Goal: Information Seeking & Learning: Learn about a topic

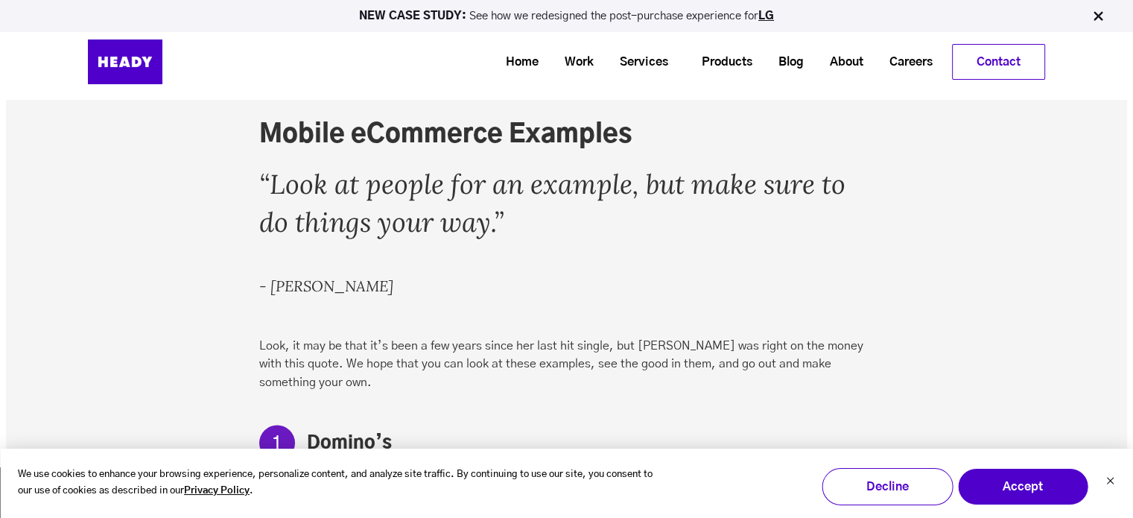
scroll to position [2447, 0]
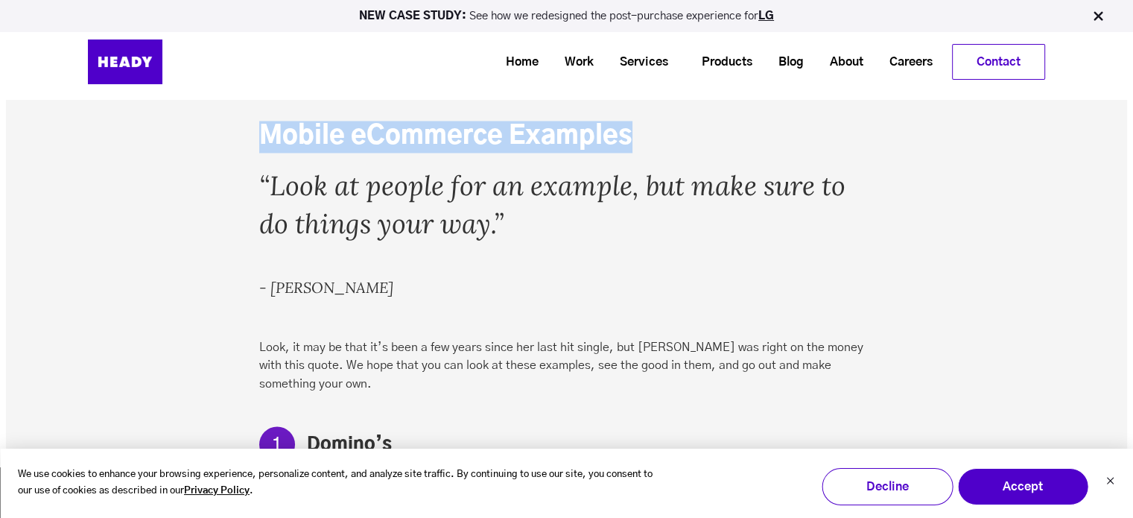
drag, startPoint x: 260, startPoint y: 126, endPoint x: 634, endPoint y: 124, distance: 373.9
click at [634, 124] on h2 "Mobile eCommerce Examples" at bounding box center [566, 137] width 614 height 32
copy h2 "Mobile eCommerce Examples"
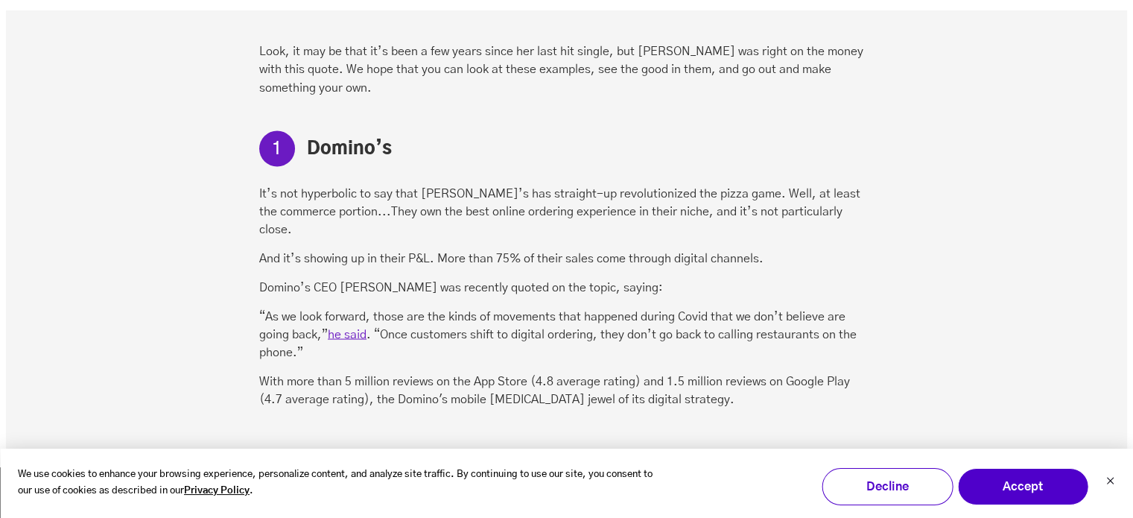
scroll to position [2745, 0]
drag, startPoint x: 308, startPoint y: 139, endPoint x: 770, endPoint y: 381, distance: 522.0
click at [770, 381] on div "Mobile eCommerce Examples “Look at people for an example, but make sure to do t…" at bounding box center [566, 114] width 614 height 582
copy div "Domino’s It’s not hyperbolic to say that [PERSON_NAME]’s has straight-up revolu…"
click at [140, 273] on div "Mobile eCommerce Examples “Look at people for an example, but make sure to do t…" at bounding box center [566, 321] width 1121 height 1106
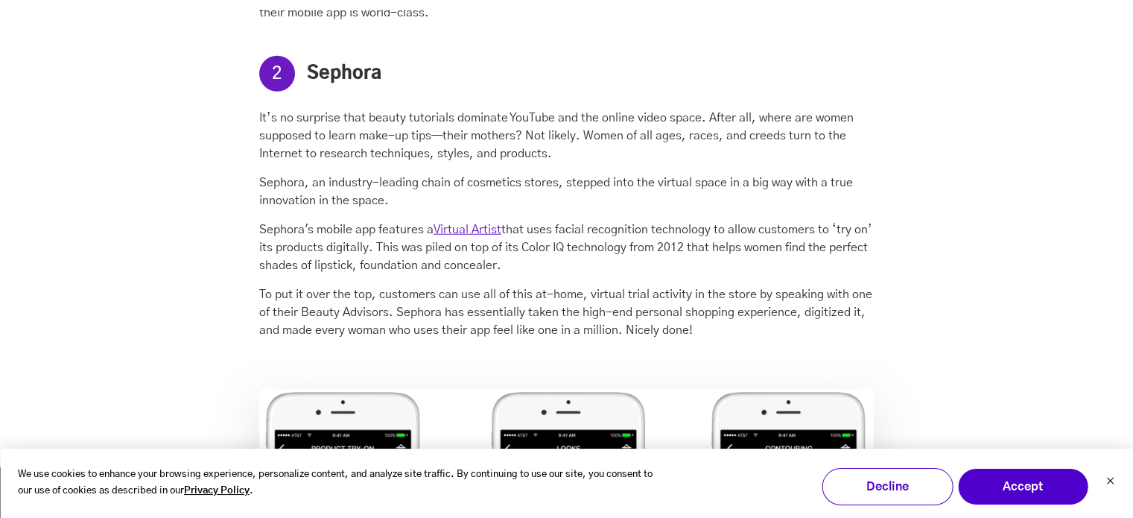
scroll to position [3979, 0]
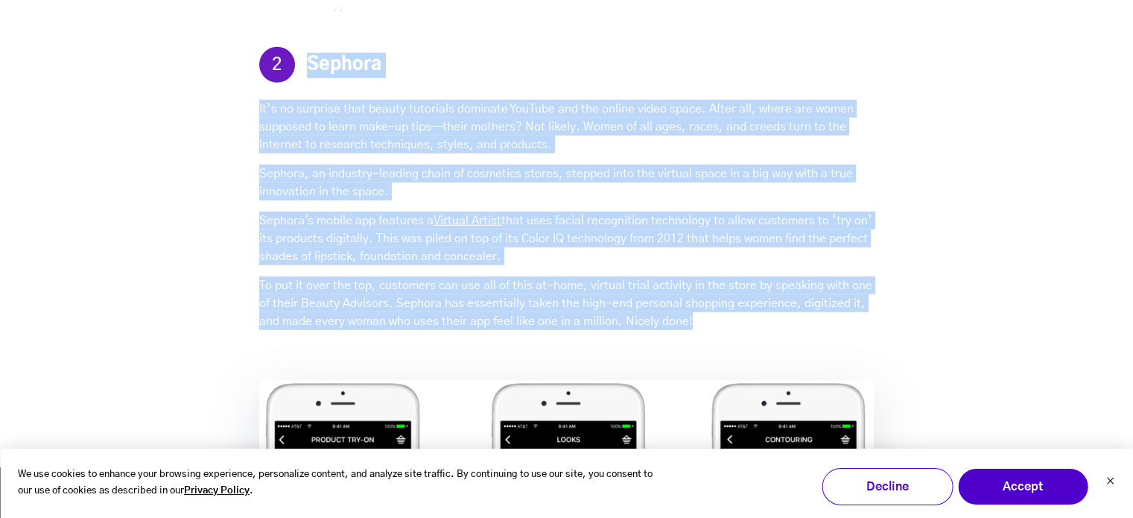
drag, startPoint x: 308, startPoint y: 45, endPoint x: 718, endPoint y: 295, distance: 479.6
click at [718, 295] on div "The app is absolutely packed full of features that users love: Pizza Tracker - …" at bounding box center [566, 13] width 614 height 636
copy div "Loremip Do’s am consecte adip elitse doeiusmod temporin UtlAbor etd mag aliqua …"
click at [258, 89] on div "The app is absolutely packed full of features that users love: Pizza Tracker - …" at bounding box center [566, 13] width 644 height 658
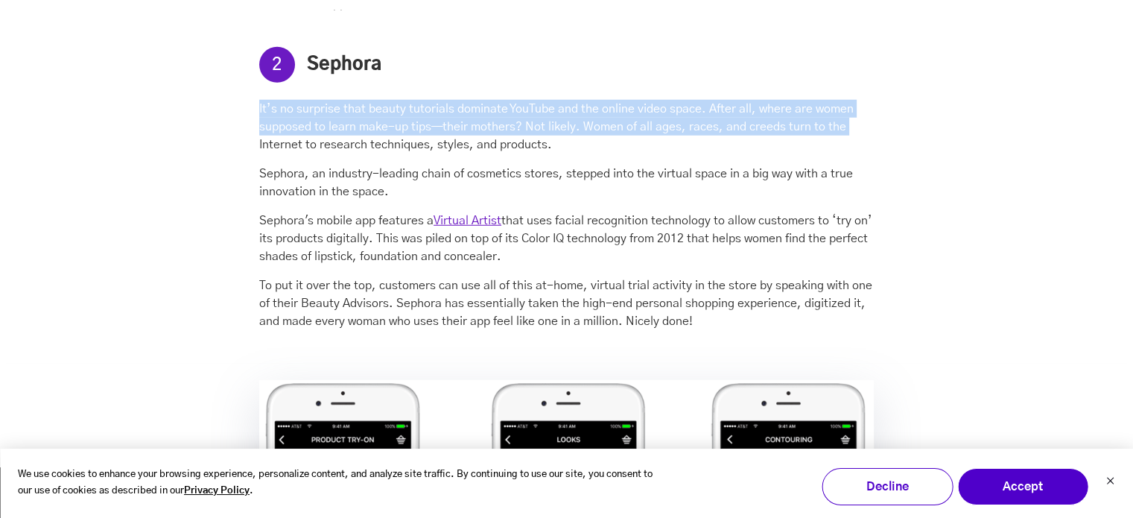
drag, startPoint x: 257, startPoint y: 86, endPoint x: 136, endPoint y: 121, distance: 125.6
click at [136, 121] on div "The app is absolutely packed full of features that users love: Pizza Tracker - …" at bounding box center [566, 2] width 1121 height 725
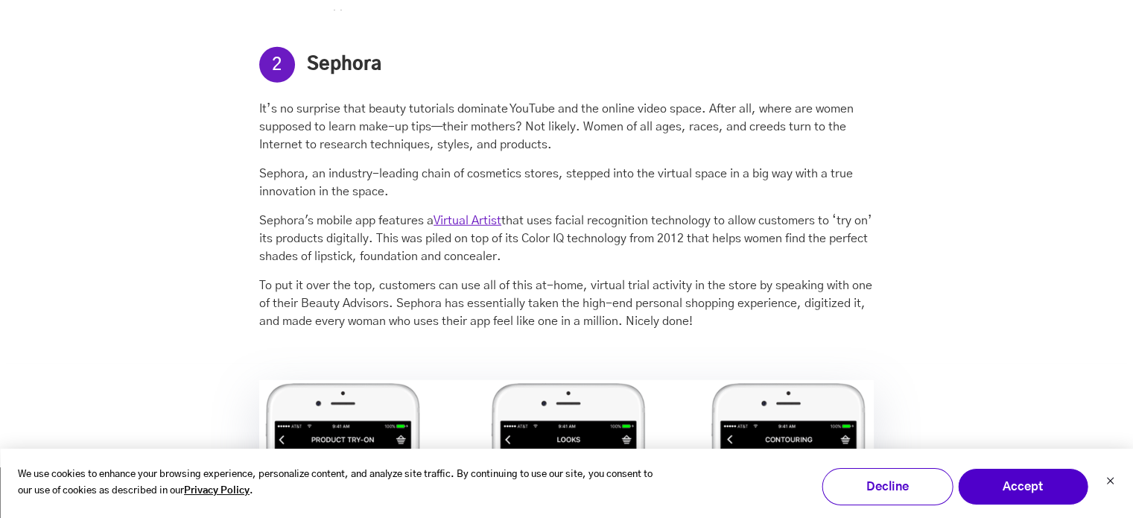
click at [191, 199] on div "The app is absolutely packed full of features that users love: Pizza Tracker - …" at bounding box center [566, 2] width 1121 height 725
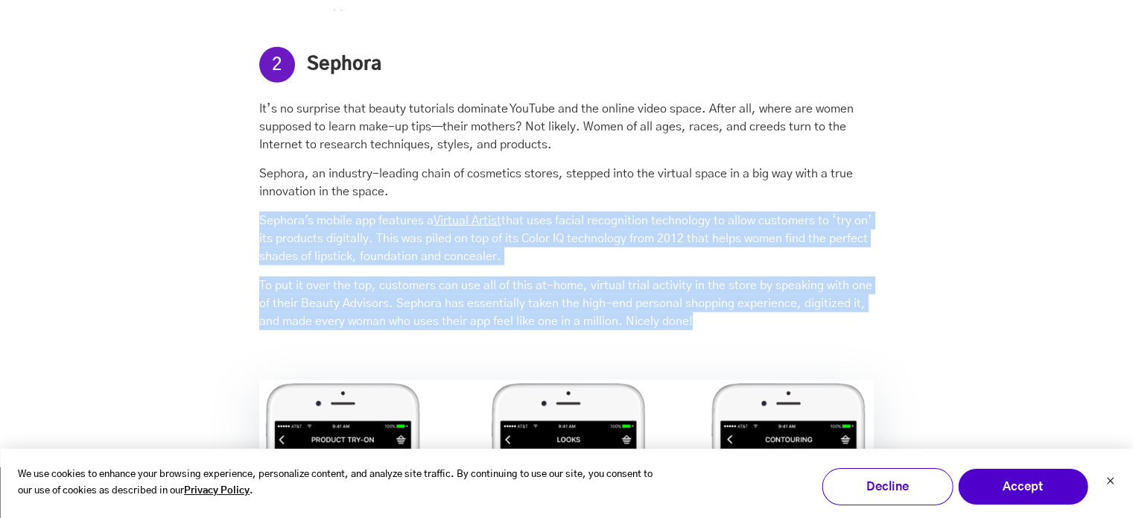
drag, startPoint x: 258, startPoint y: 198, endPoint x: 769, endPoint y: 296, distance: 520.1
click at [769, 296] on div "The app is absolutely packed full of features that users love: Pizza Tracker - …" at bounding box center [566, 13] width 644 height 658
copy div "Sephora's mobile app features a Virtual Artist that uses facial recognition tec…"
click at [149, 299] on div "The app is absolutely packed full of features that users love: Pizza Tracker - …" at bounding box center [566, 2] width 1121 height 725
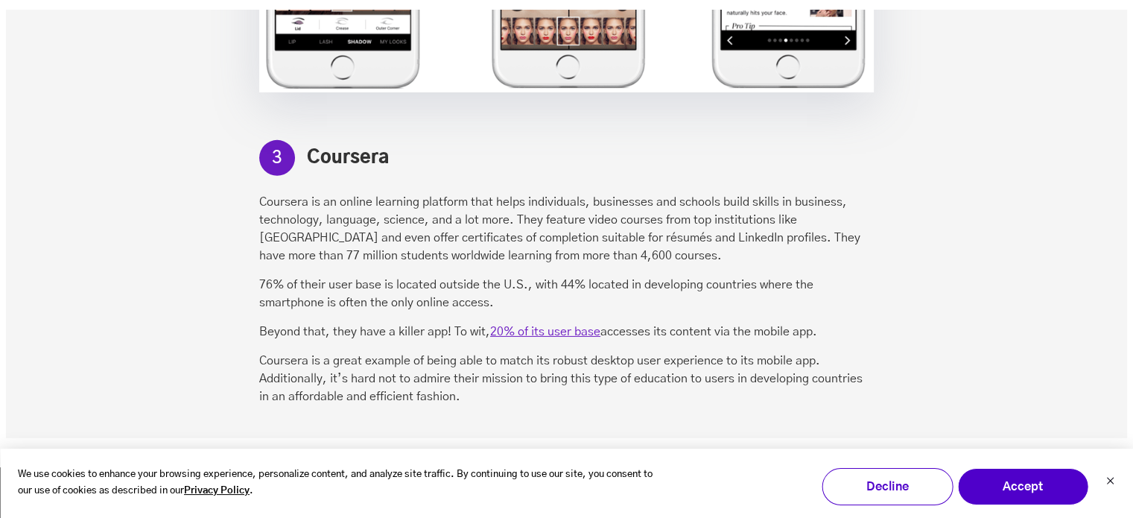
scroll to position [4593, 0]
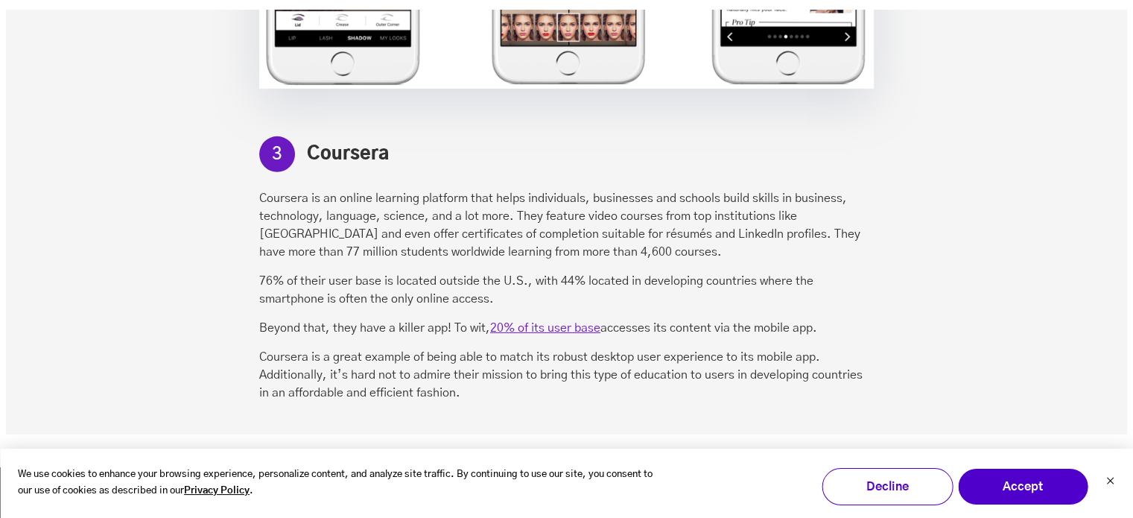
drag, startPoint x: 260, startPoint y: 179, endPoint x: 846, endPoint y: 311, distance: 600.7
click at [846, 311] on div "Coursera Coursera is an online learning platform that helps individuals, busine…" at bounding box center [566, 272] width 614 height 260
copy div "Coursera is an online learning platform that helps individuals, businesses and …"
click at [179, 271] on div "Coursera Coursera is an online learning platform that helps individuals, busine…" at bounding box center [566, 91] width 1121 height 685
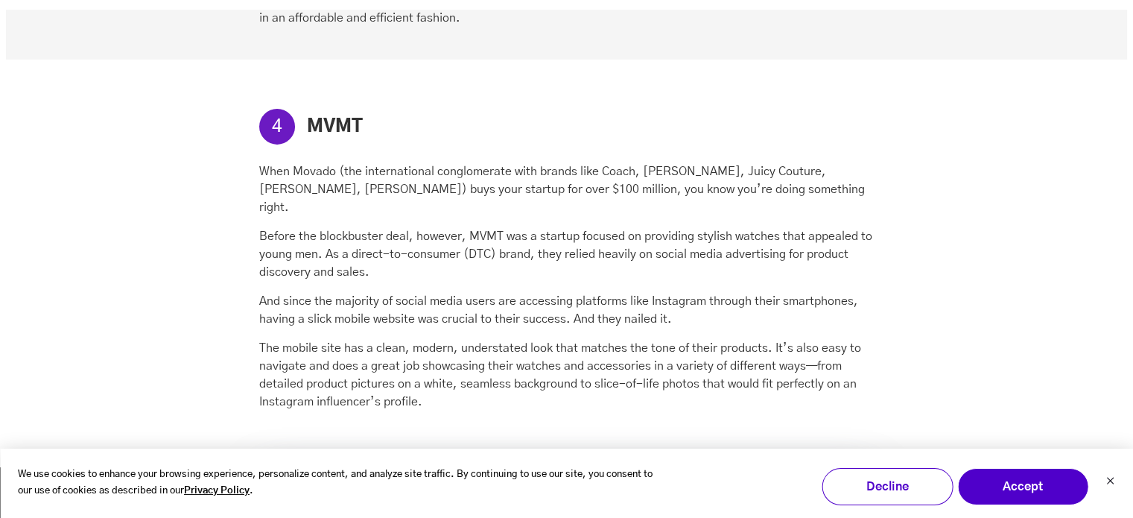
scroll to position [4972, 0]
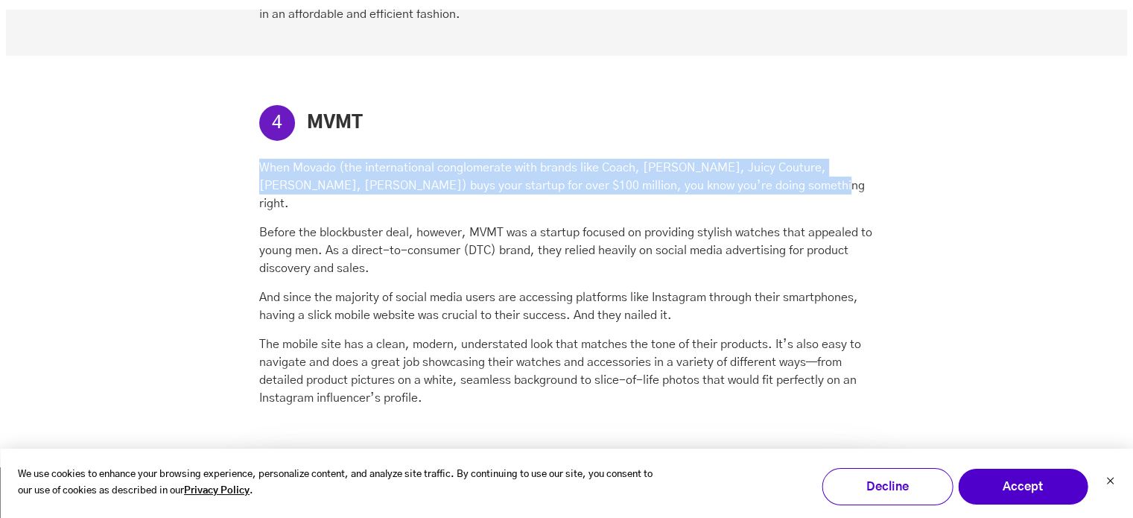
drag, startPoint x: 259, startPoint y: 146, endPoint x: 805, endPoint y: 175, distance: 546.7
click at [805, 175] on p "When Movado (the international conglomerate with brands like Coach, [PERSON_NAM…" at bounding box center [566, 186] width 614 height 54
copy p "When Movado (the international conglomerate with brands like Coach, [PERSON_NAM…"
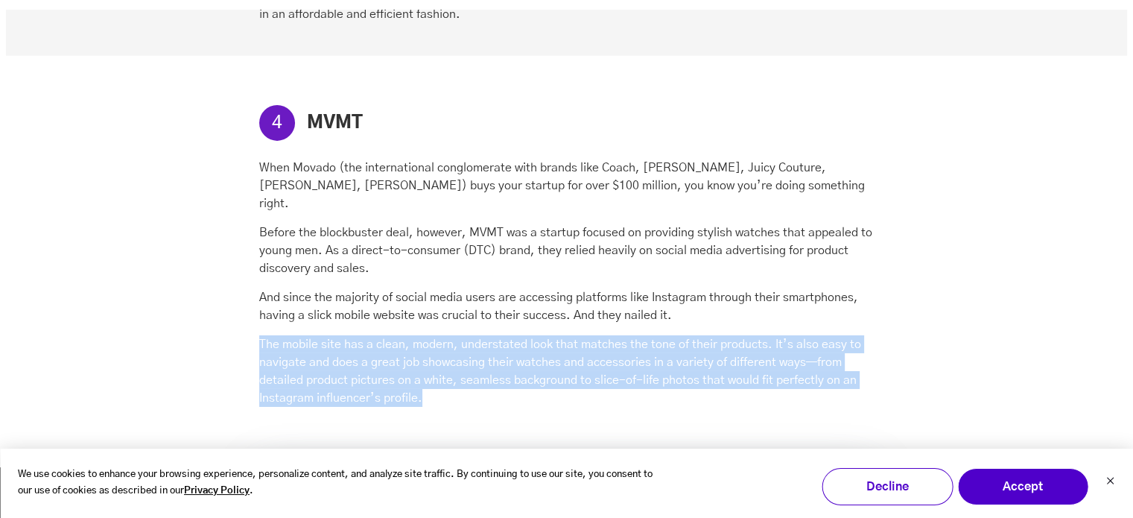
drag, startPoint x: 259, startPoint y: 302, endPoint x: 449, endPoint y: 372, distance: 202.1
click at [449, 372] on div "MVMT When Movado (the international conglomerate with brands like Coach, [PERSO…" at bounding box center [566, 259] width 644 height 317
copy p "The mobile site has a clean, modern, understated look that matches the tone of …"
click at [209, 296] on div "MVMT When Movado (the international conglomerate with brands like Coach, [PERSO…" at bounding box center [566, 248] width 1121 height 384
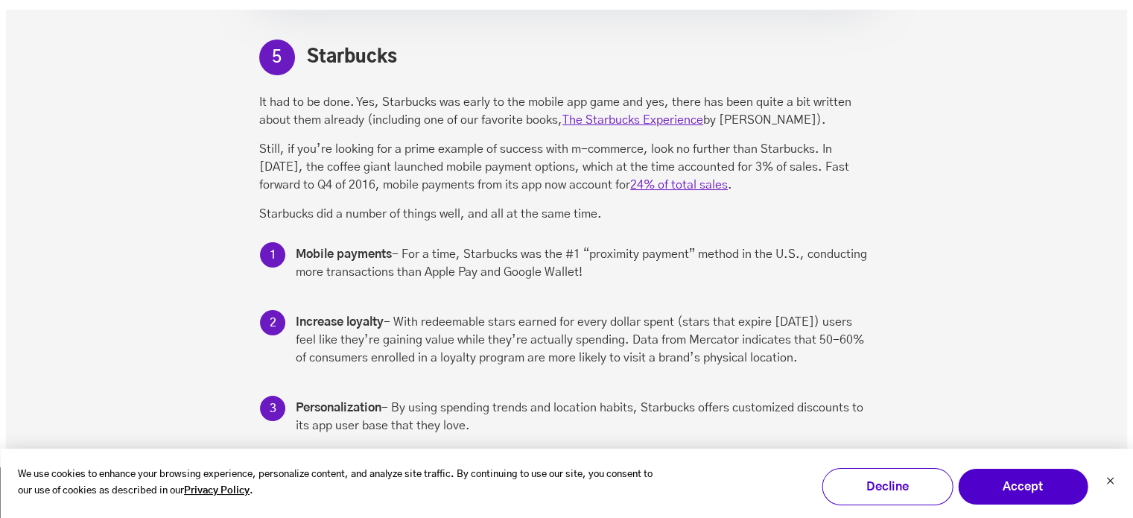
scroll to position [5803, 0]
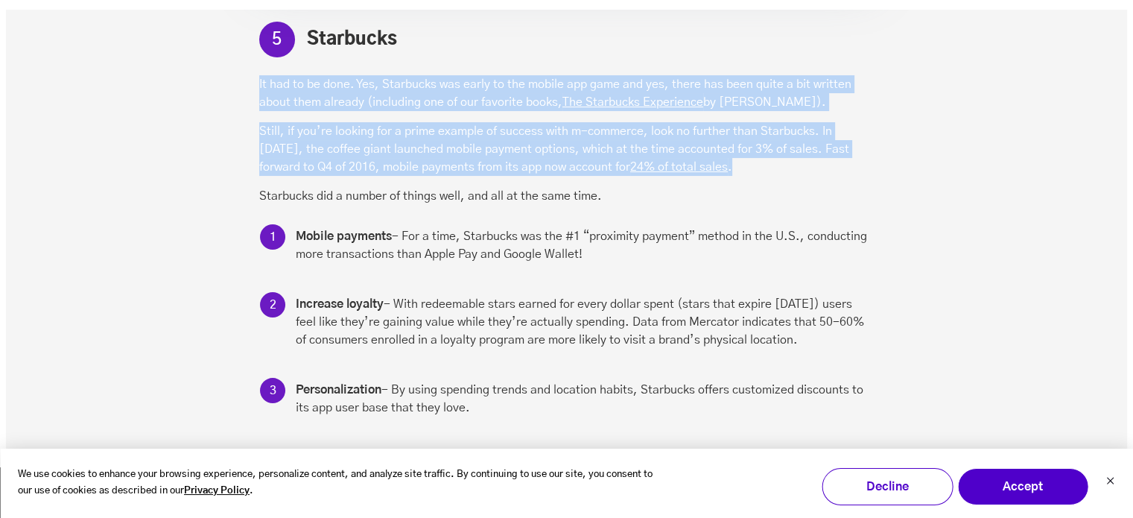
drag, startPoint x: 258, startPoint y: 43, endPoint x: 676, endPoint y: 133, distance: 427.4
click at [676, 133] on div "Starbucks It had to be done. Yes, Starbucks was early to the mobile app game an…" at bounding box center [566, 256] width 614 height 457
copy div "It had to be done. Yes, Starbucks was early to the mobile app game and yes, the…"
